Goal: Transaction & Acquisition: Purchase product/service

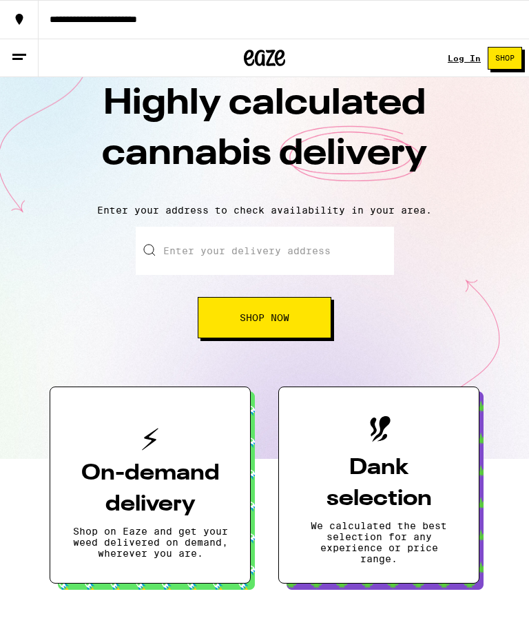
click at [33, 53] on button at bounding box center [19, 58] width 39 height 38
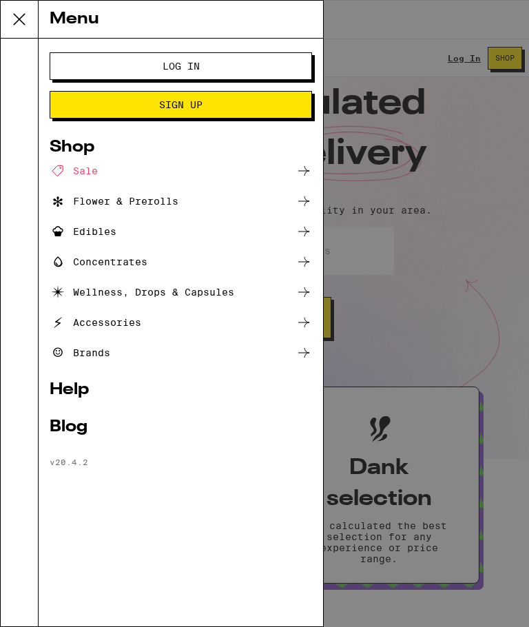
click at [397, 135] on div "Menu Log In Sign Up Shop Sale Flower & Prerolls Edibles Concentrates Wellness, …" at bounding box center [264, 313] width 529 height 627
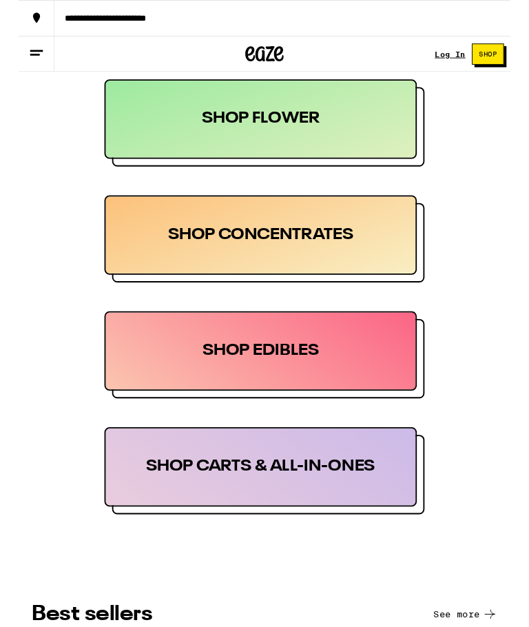
scroll to position [979, 0]
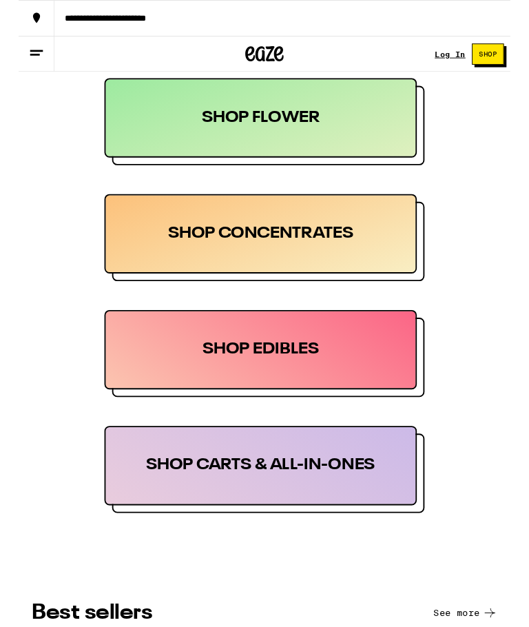
click at [377, 502] on div "SHOP CARTS & ALL-IN-ONES" at bounding box center [260, 500] width 336 height 85
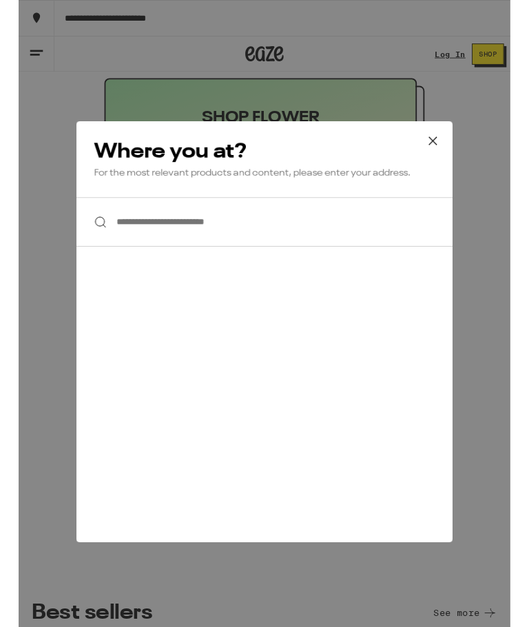
click at [382, 243] on input "**********" at bounding box center [264, 238] width 405 height 53
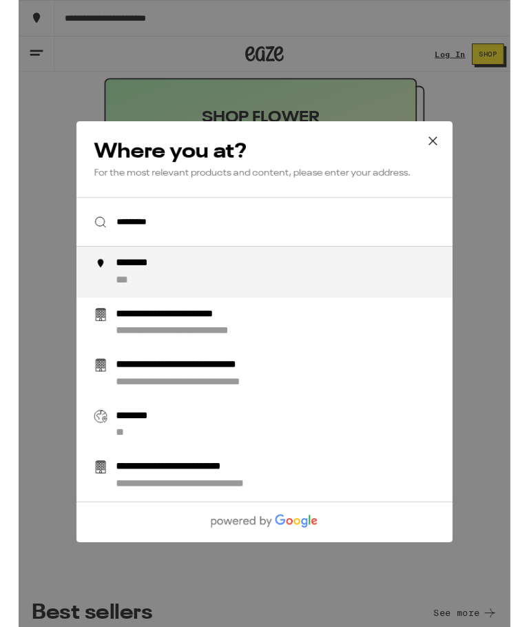
click at [348, 302] on div "******** ***" at bounding box center [292, 292] width 375 height 33
type input "********"
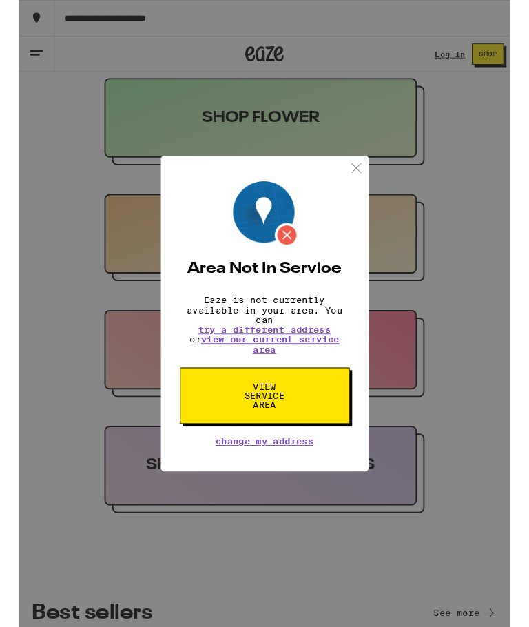
click at [327, 441] on button "View Service Area" at bounding box center [265, 426] width 183 height 61
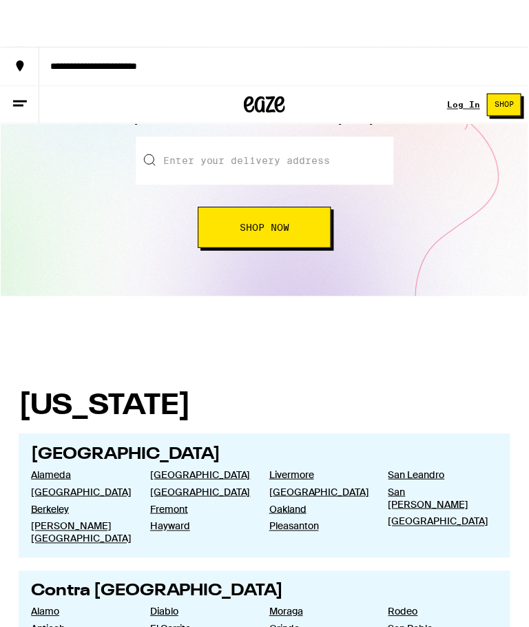
scroll to position [59, 0]
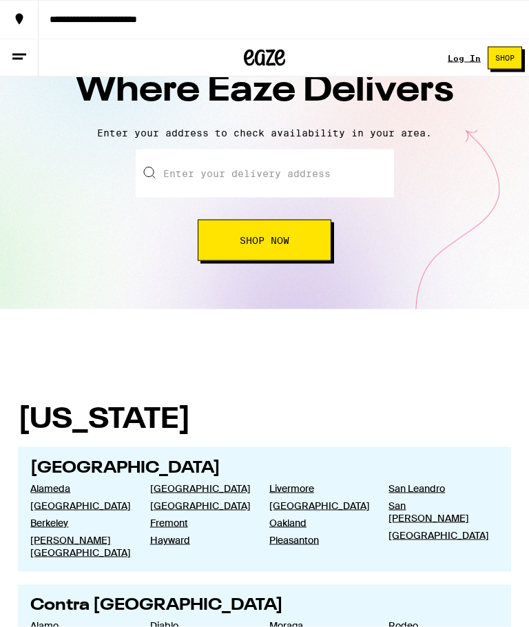
click at [311, 243] on button "Shop Now" at bounding box center [265, 240] width 134 height 41
click at [314, 247] on button "Shop Now" at bounding box center [265, 240] width 134 height 41
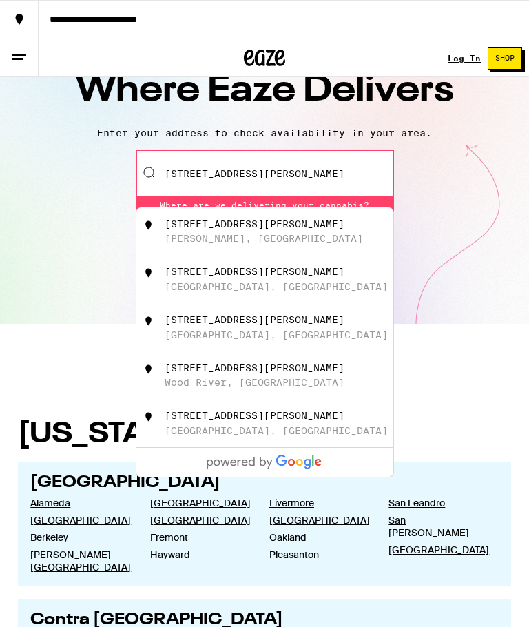
click at [350, 233] on div "[STREET_ADDRESS][PERSON_NAME]" at bounding box center [288, 231] width 246 height 26
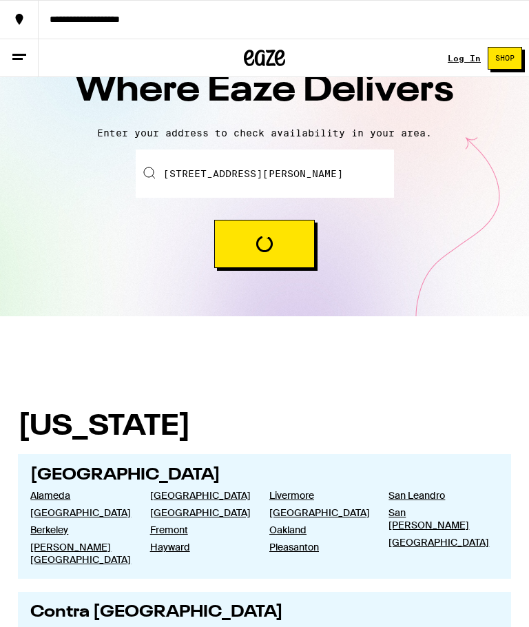
type input "[STREET_ADDRESS][PERSON_NAME]"
click at [333, 234] on div "Enter your delivery address [STREET_ADDRESS][PERSON_NAME][PERSON_NAME] Loading" at bounding box center [265, 209] width 258 height 119
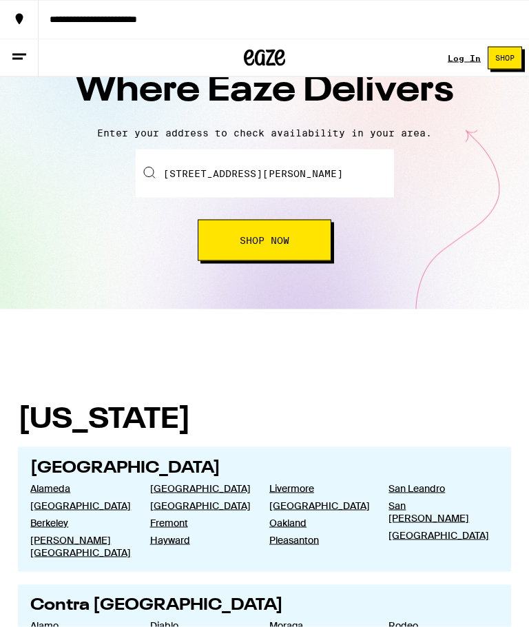
scroll to position [60, 0]
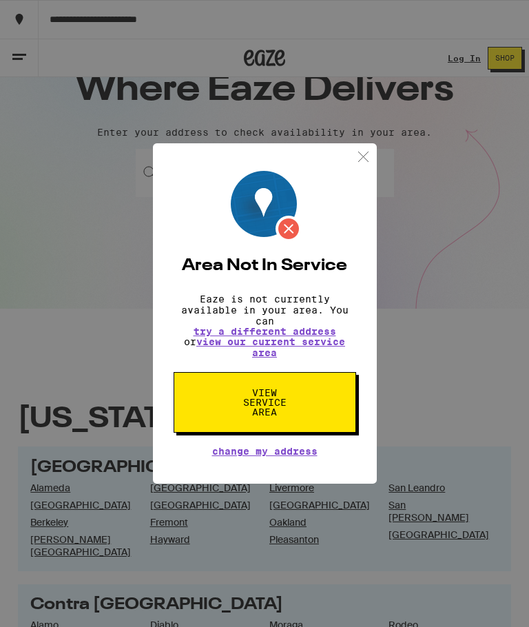
click at [319, 249] on div "Area Not In Service Eaze is not currently available in your area. You can try a…" at bounding box center [265, 313] width 183 height 285
click at [370, 148] on img at bounding box center [363, 156] width 17 height 17
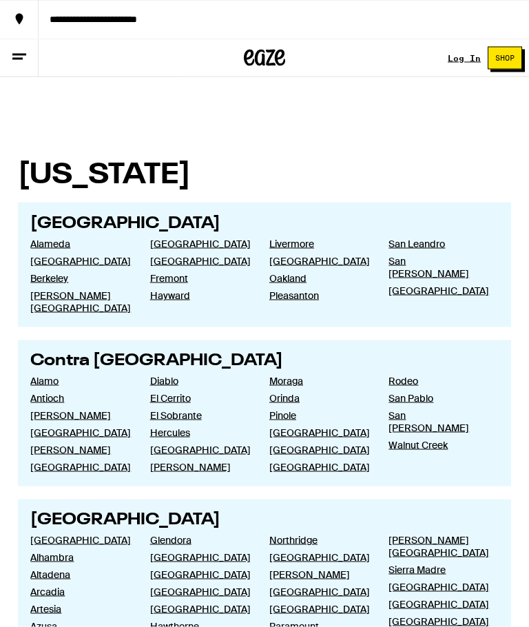
scroll to position [0, 0]
